Goal: Task Accomplishment & Management: Use online tool/utility

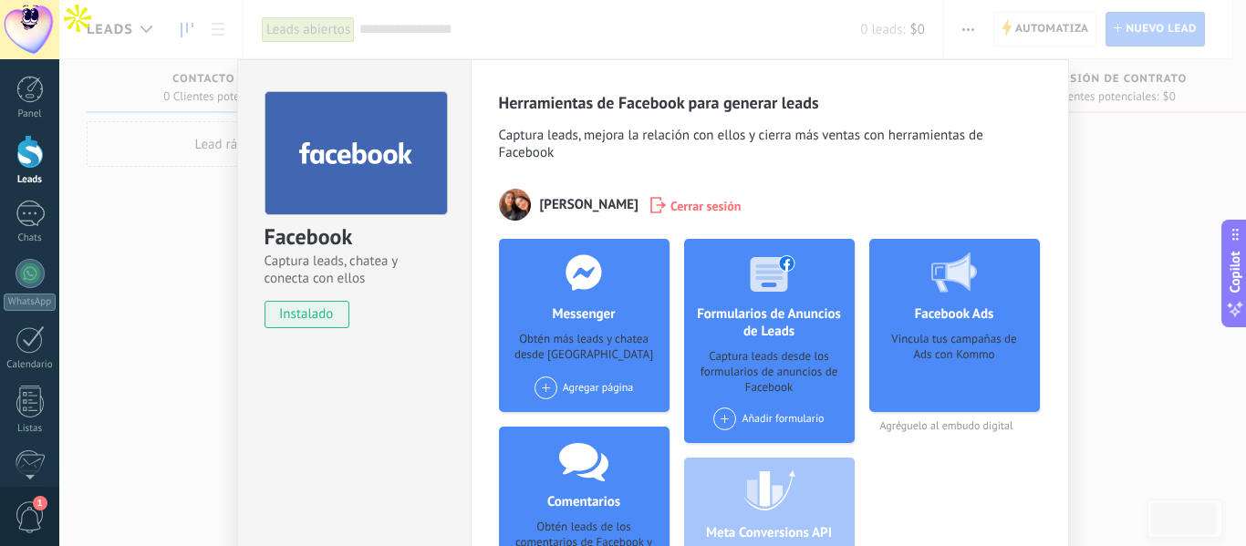
click at [722, 418] on span at bounding box center [724, 419] width 23 height 23
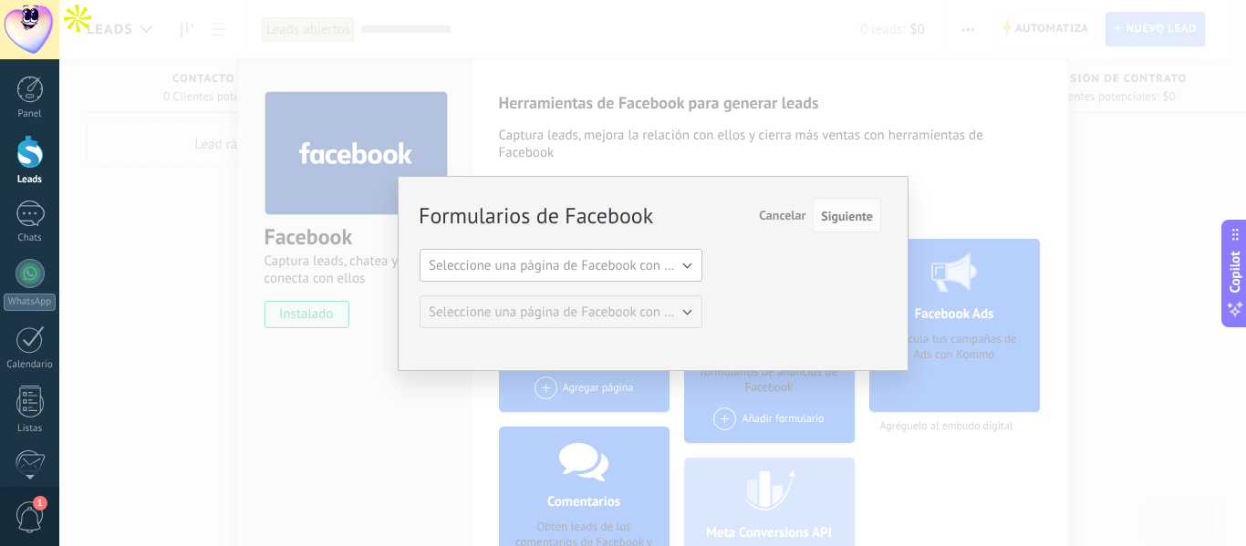
click at [689, 261] on button "Seleccione una página de Facebook con formas" at bounding box center [561, 265] width 283 height 33
click at [628, 288] on span "Tucdf" at bounding box center [552, 296] width 287 height 17
click at [851, 218] on span "Siguiente" at bounding box center [847, 216] width 52 height 13
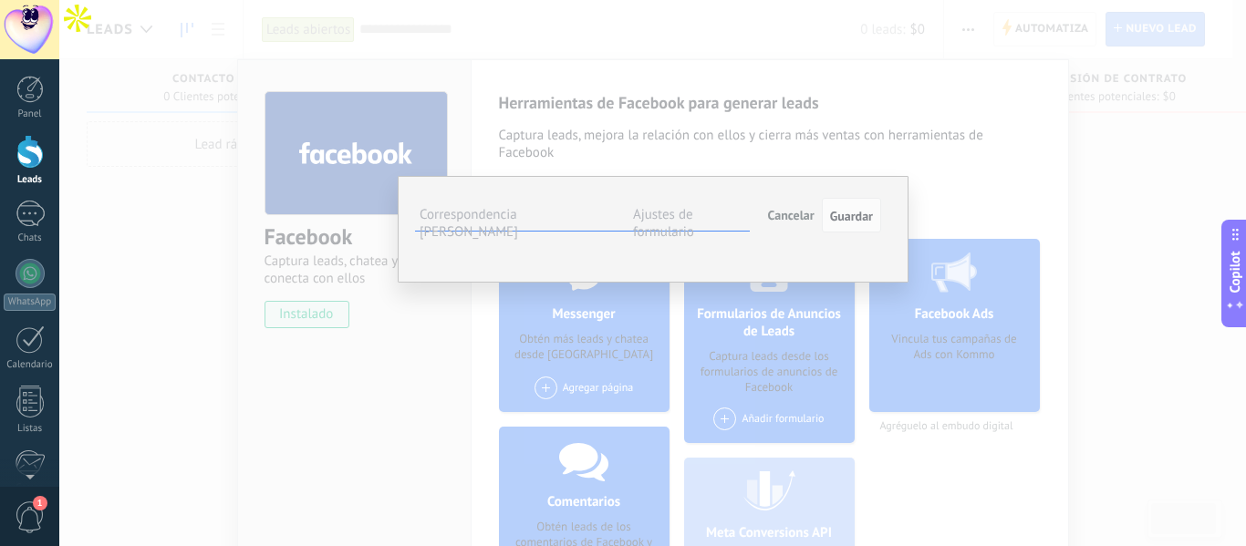
click at [0, 0] on button "Seleccionar campo" at bounding box center [0, 0] width 0 height 0
click at [890, 252] on div "**********" at bounding box center [653, 229] width 511 height 107
click at [0, 0] on button "Seleccionar campo" at bounding box center [0, 0] width 0 height 0
click at [0, 0] on span "Nombre del contacto (contacto)" at bounding box center [0, 0] width 0 height 0
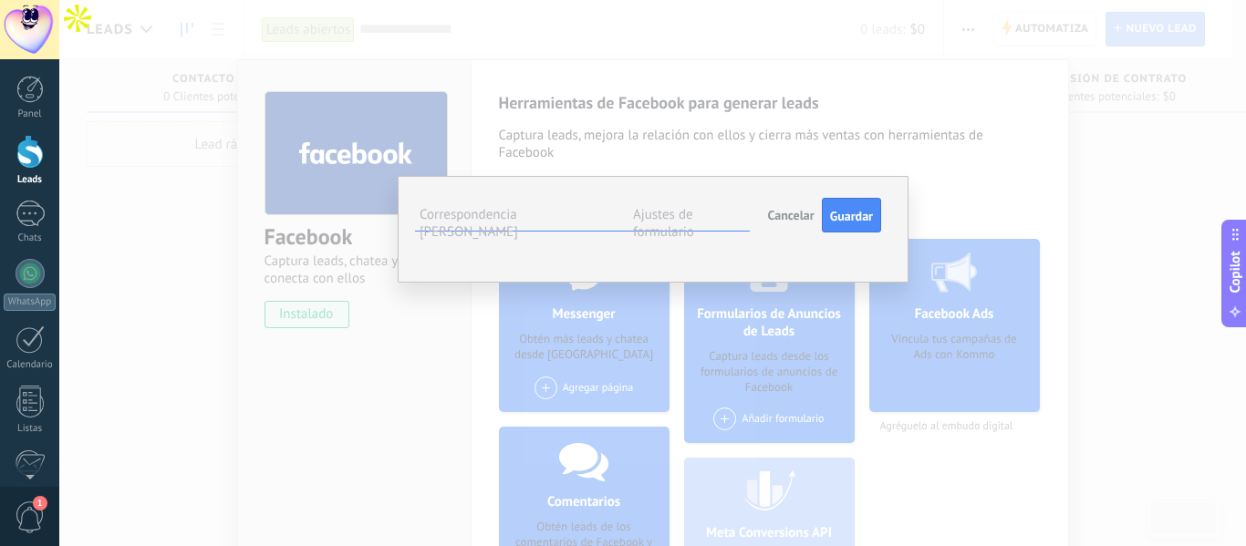
click at [0, 0] on div "Phone number" at bounding box center [0, 0] width 0 height 0
click at [0, 0] on span "Seleccionar campo" at bounding box center [0, 0] width 0 height 0
click at [0, 0] on li "Teléfono (contacto)" at bounding box center [0, 0] width 0 height 0
click at [0, 0] on span "Seleccionar campo" at bounding box center [0, 0] width 0 height 0
click at [0, 0] on li "Correo (contacto)" at bounding box center [0, 0] width 0 height 0
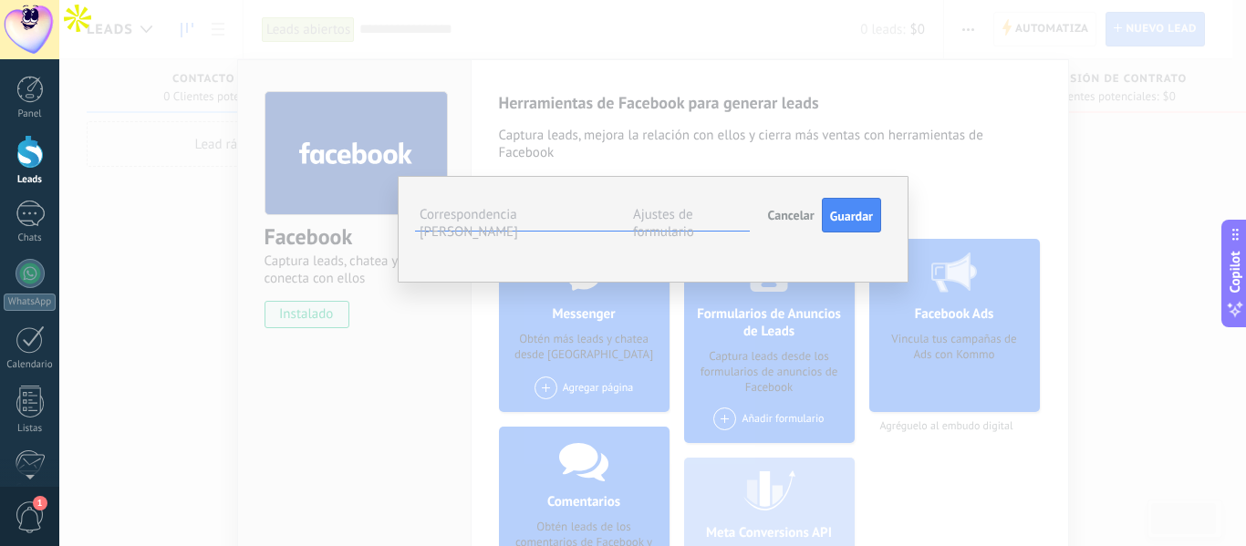
click at [0, 0] on button "Seleccionar campo" at bounding box center [0, 0] width 0 height 0
click at [0, 0] on span "Nota (lead)" at bounding box center [0, 0] width 0 height 0
click at [0, 0] on span "Seleccionar campo" at bounding box center [0, 0] width 0 height 0
click at [0, 0] on div "Campos de Kommo" at bounding box center [0, 0] width 0 height 0
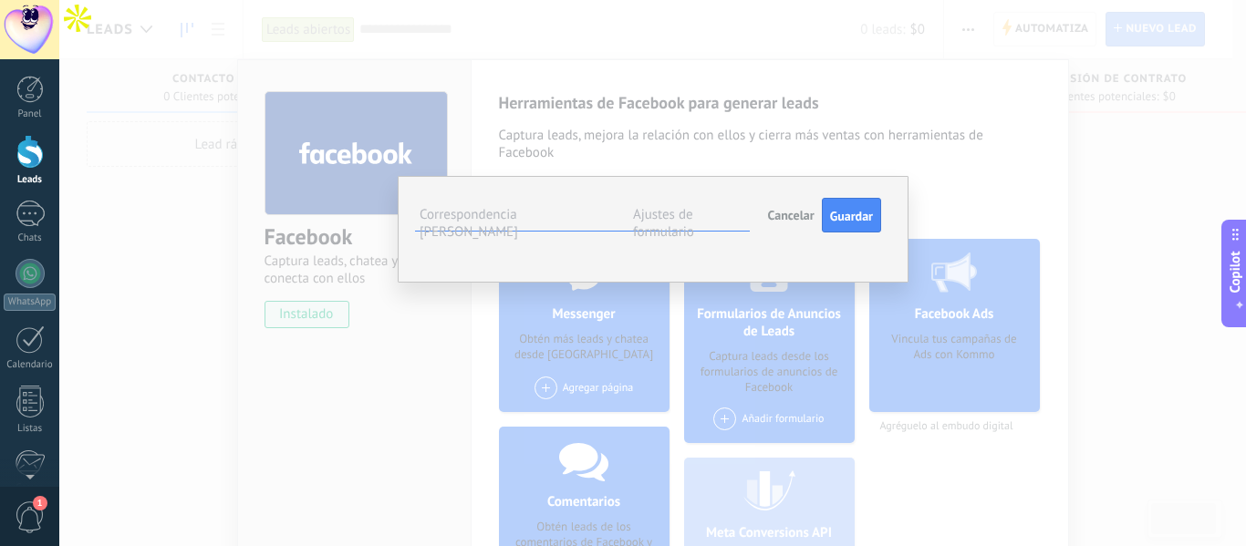
click at [688, 214] on label "Ajustes de formulario" at bounding box center [663, 223] width 61 height 35
click at [518, 214] on label "Correspondencia [PERSON_NAME]" at bounding box center [469, 223] width 99 height 35
click at [0, 0] on button "Seleccionar campo" at bounding box center [0, 0] width 0 height 0
click at [0, 0] on button "Nota (lead)" at bounding box center [0, 0] width 0 height 0
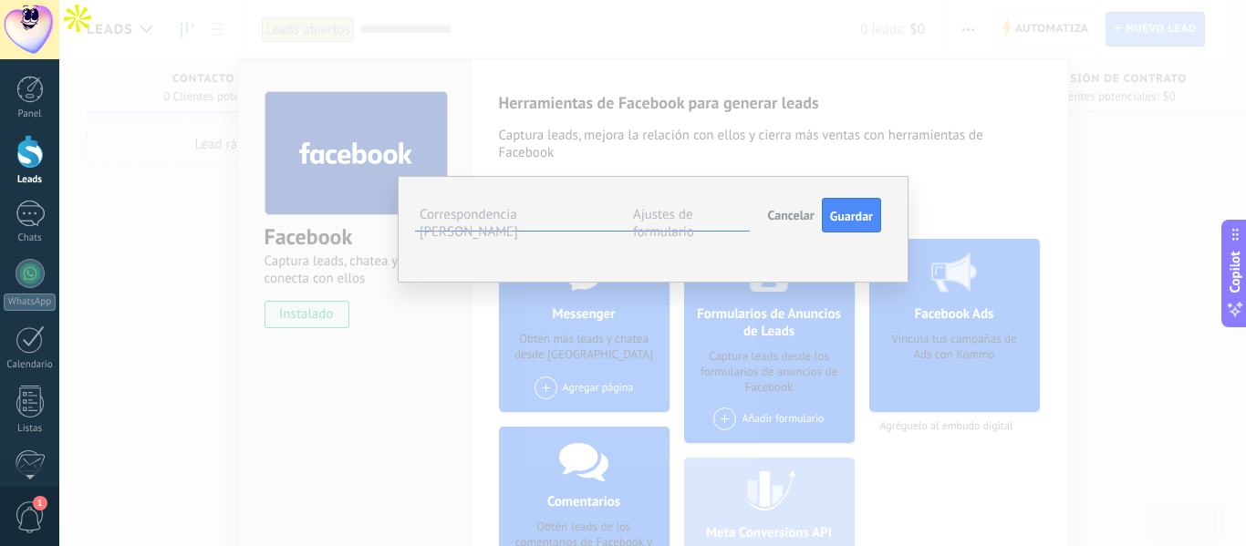
click at [891, 283] on div "**********" at bounding box center [653, 229] width 511 height 107
click at [0, 0] on button "Nota (lead)" at bounding box center [0, 0] width 0 height 0
click at [892, 283] on div "**********" at bounding box center [653, 229] width 511 height 107
click at [0, 0] on button "Nota (lead)" at bounding box center [0, 0] width 0 height 0
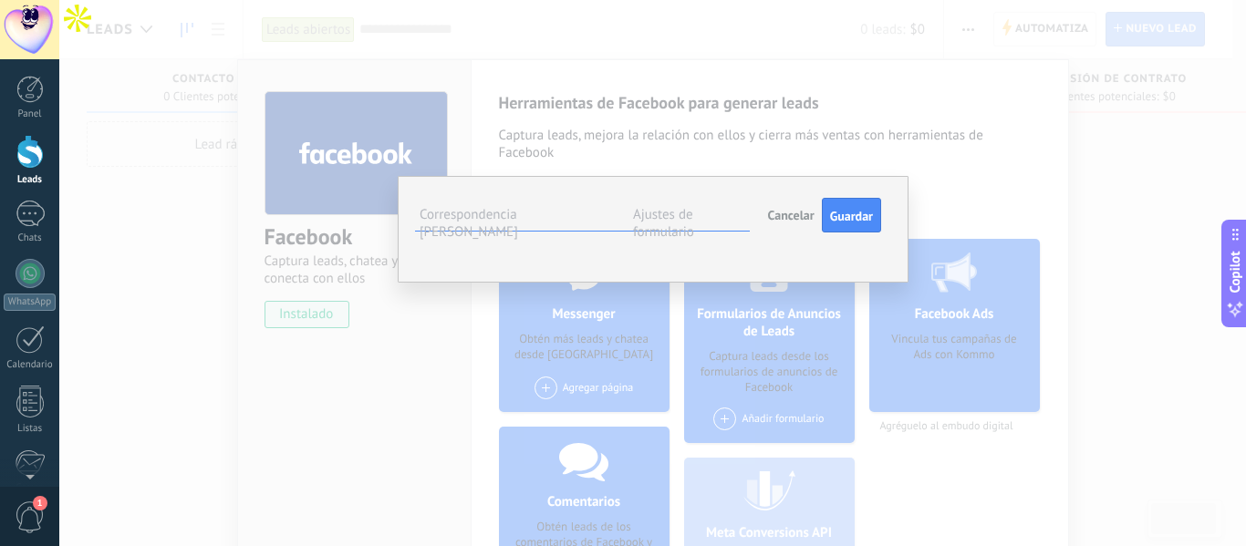
click at [0, 0] on span "Correo (contacto)" at bounding box center [0, 0] width 0 height 0
click at [894, 283] on div "**********" at bounding box center [653, 229] width 511 height 107
click at [0, 0] on button "Nota (lead)" at bounding box center [0, 0] width 0 height 0
click at [0, 0] on span "Nota (lead)" at bounding box center [0, 0] width 0 height 0
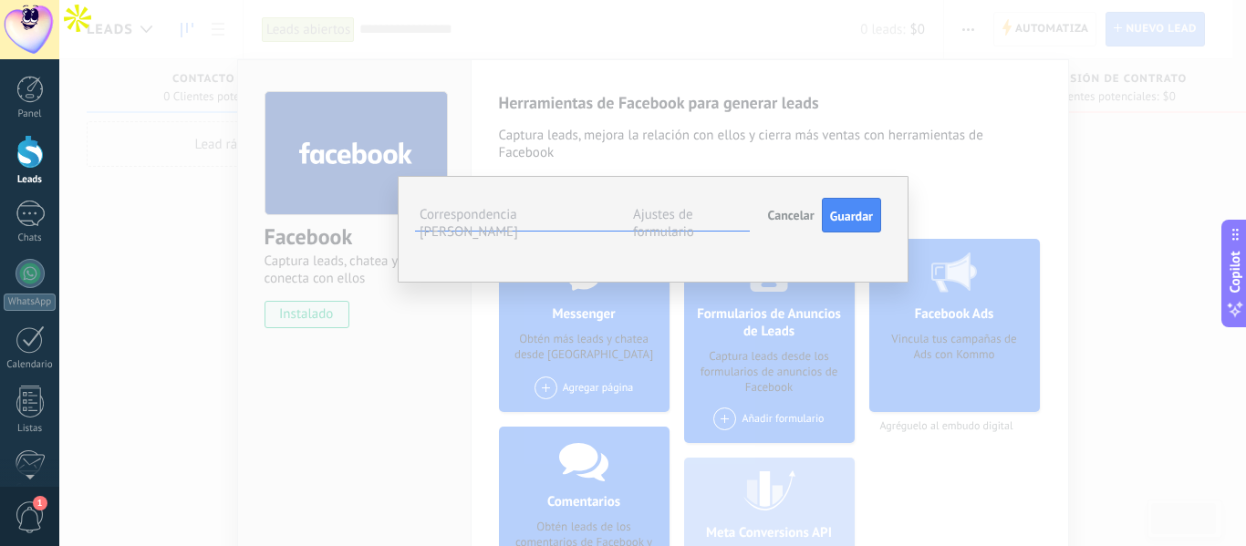
click at [0, 0] on button "Nota (lead)" at bounding box center [0, 0] width 0 height 0
click at [0, 0] on span "Nota (lead)" at bounding box center [0, 0] width 0 height 0
click at [0, 0] on button "Nota (lead)" at bounding box center [0, 0] width 0 height 0
click at [0, 0] on span "Seleccionar campo" at bounding box center [0, 0] width 0 height 0
click at [782, 215] on span "Cancelar" at bounding box center [791, 215] width 47 height 16
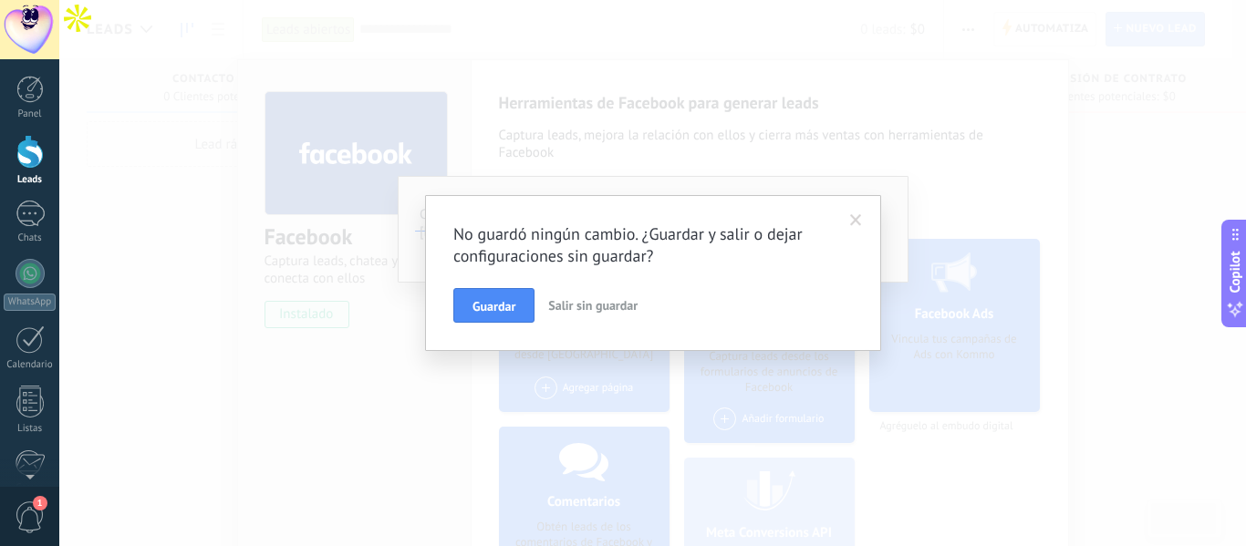
click at [588, 298] on span "Salir sin guardar" at bounding box center [592, 305] width 89 height 16
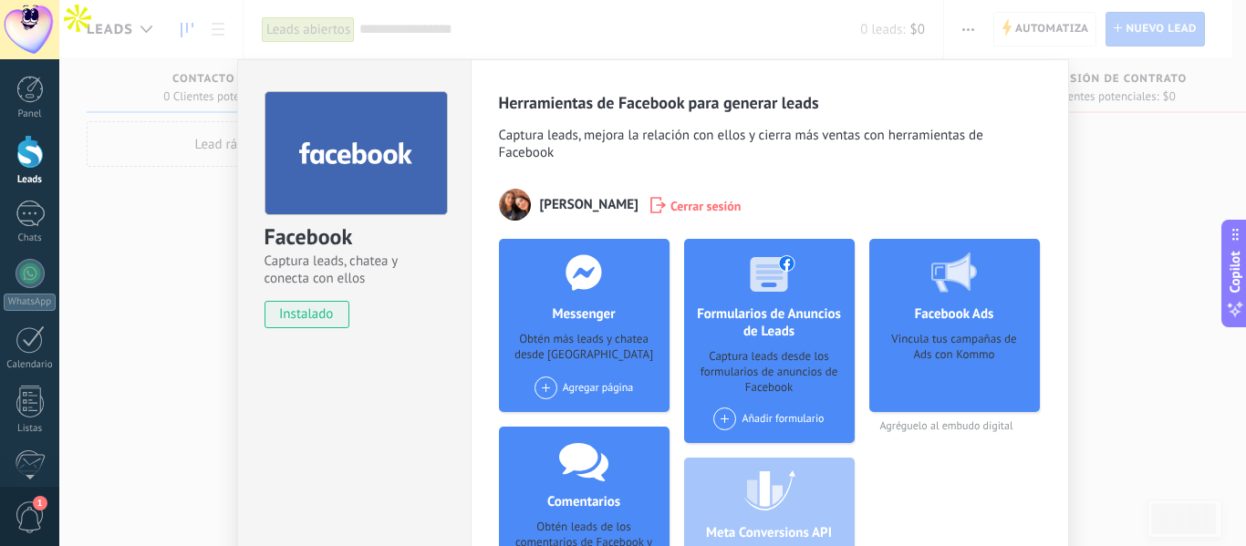
click at [36, 164] on div at bounding box center [29, 152] width 27 height 34
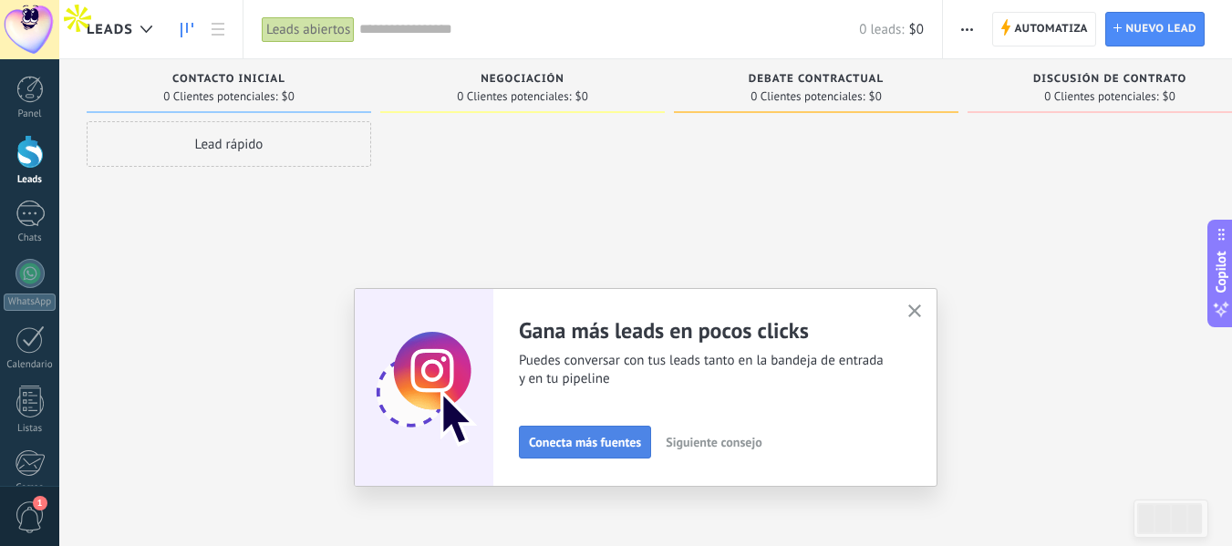
click at [603, 446] on span "Conecta más fuentes" at bounding box center [585, 442] width 112 height 13
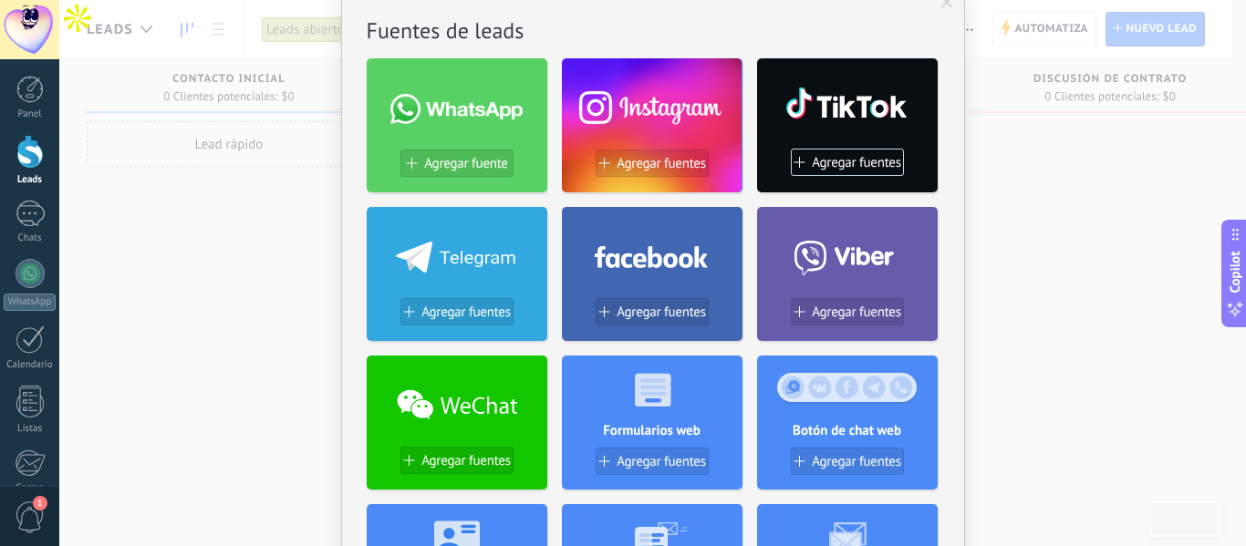
scroll to position [57, 0]
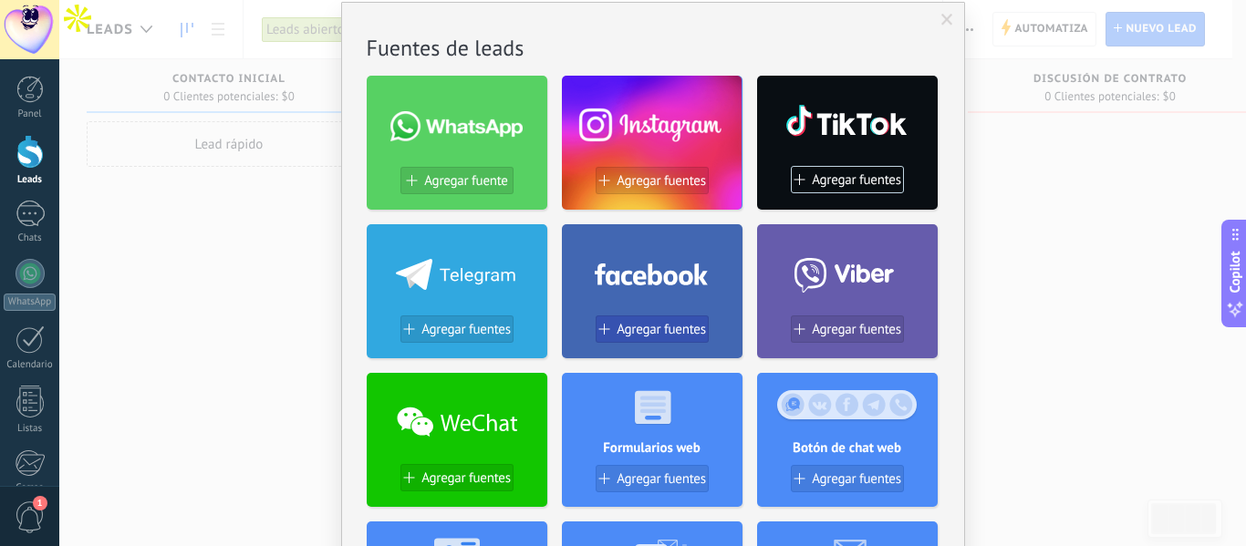
click at [668, 324] on span "Agregar fuentes" at bounding box center [661, 330] width 89 height 16
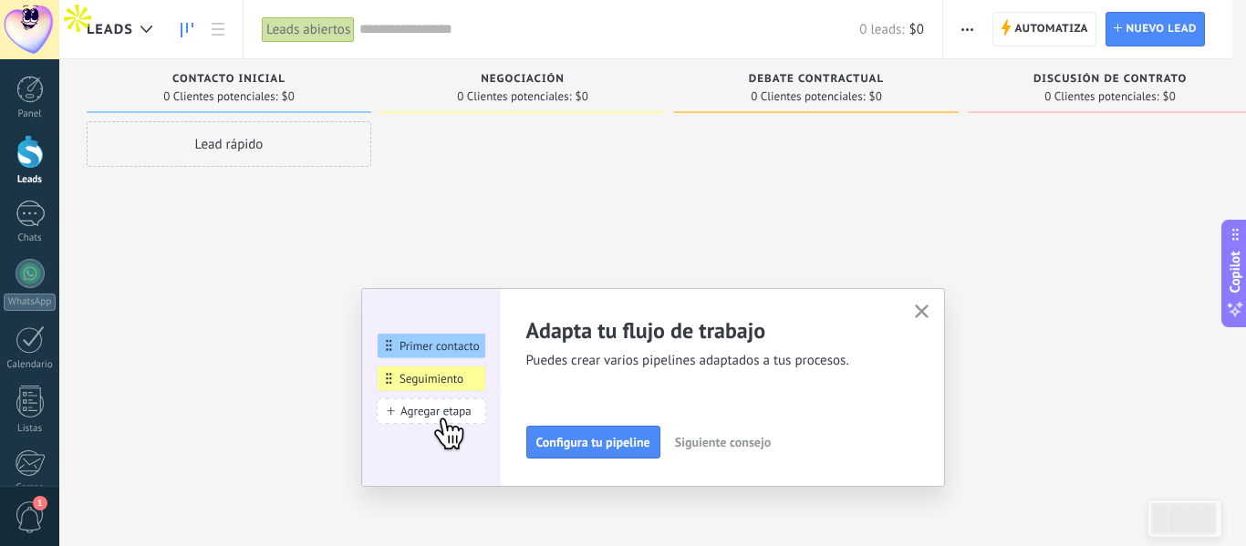
scroll to position [0, 0]
